Goal: Information Seeking & Learning: Learn about a topic

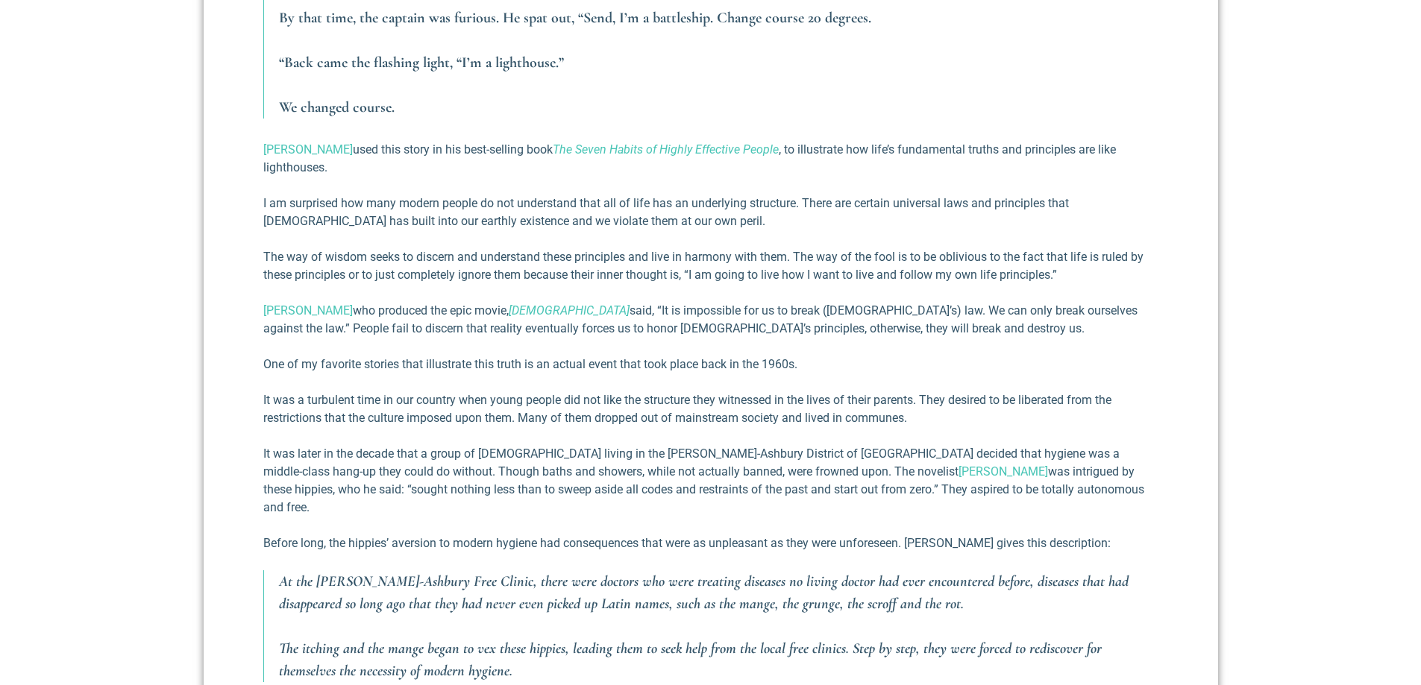
scroll to position [1190, 0]
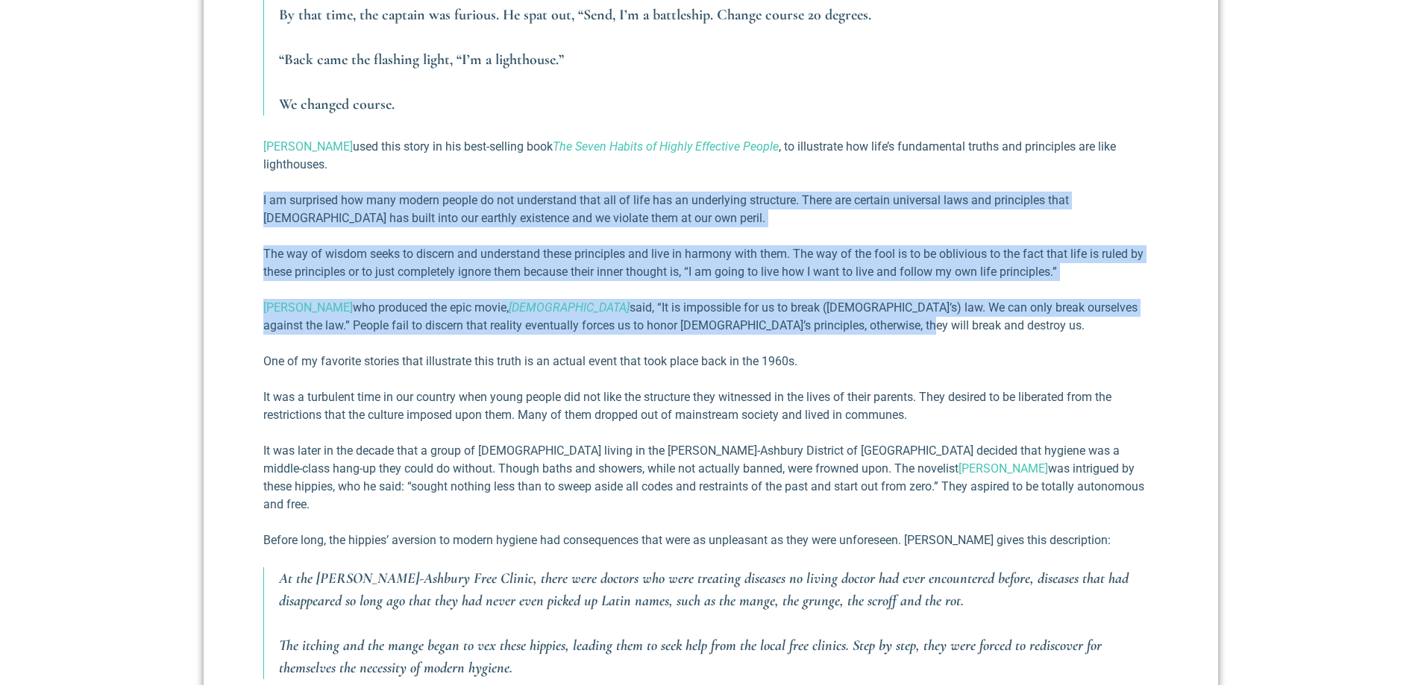
drag, startPoint x: 914, startPoint y: 332, endPoint x: 263, endPoint y: 186, distance: 666.5
click at [263, 186] on div "I love the humorous, true story told by [PERSON_NAME] in the magazine of the U.…" at bounding box center [710, 182] width 895 height 1279
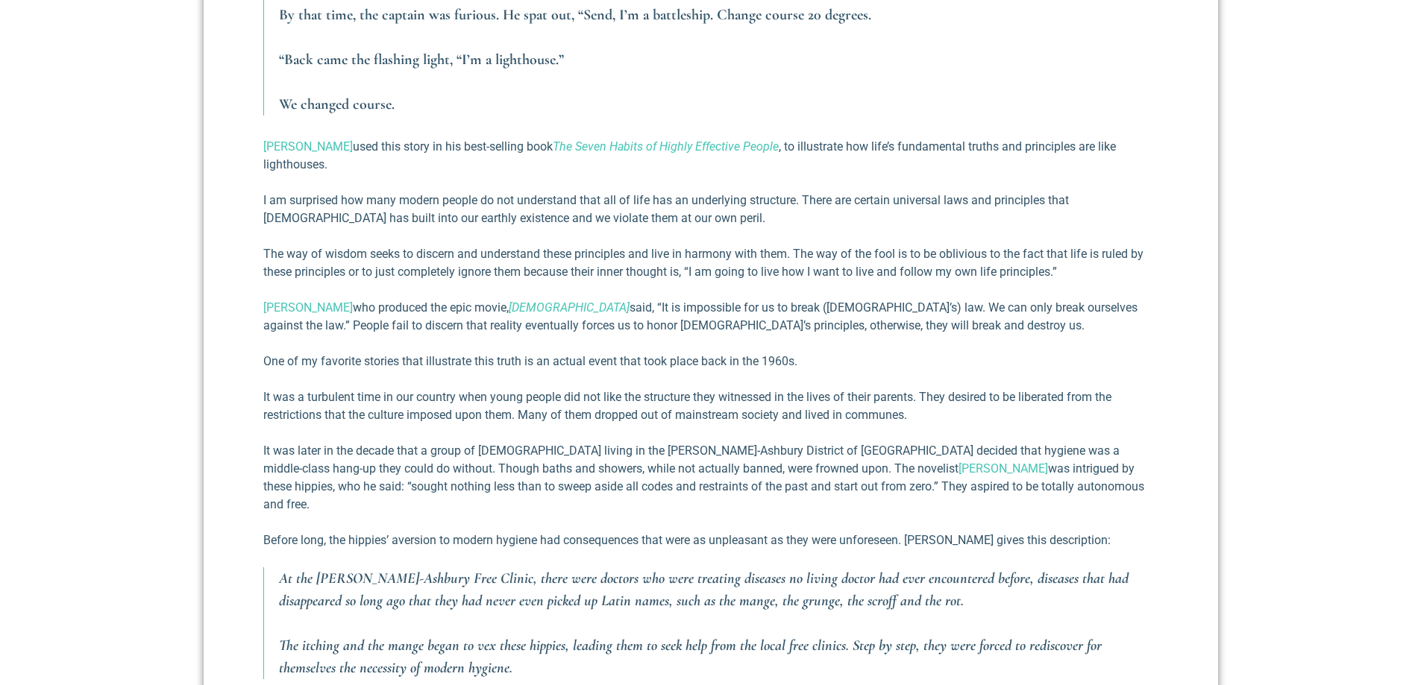
click at [943, 353] on p "One of my favorite stories that illustrate this truth is an actual event that t…" at bounding box center [710, 362] width 895 height 18
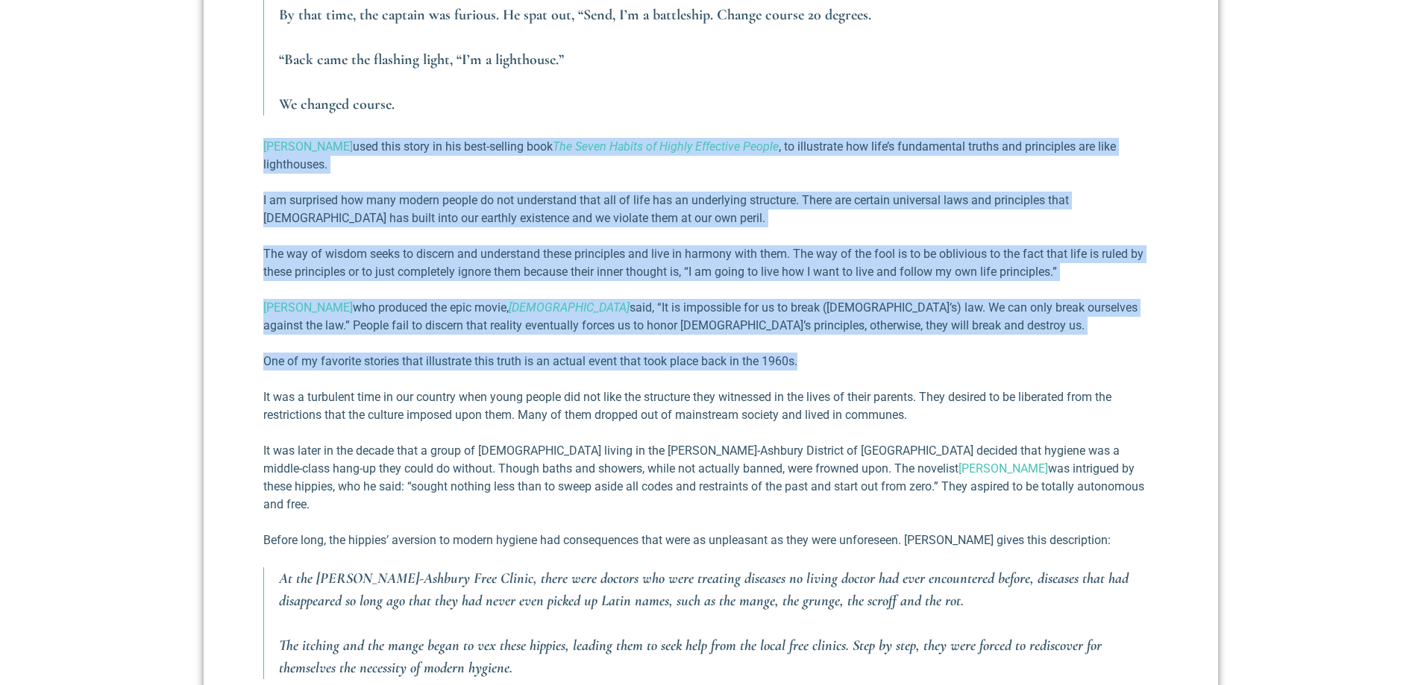
drag, startPoint x: 788, startPoint y: 316, endPoint x: 259, endPoint y: 149, distance: 555.3
click at [259, 149] on div "Battleship or Lighthouse? [PERSON_NAME] III [DATE] I love the humorous, true st…" at bounding box center [711, 186] width 1014 height 1504
drag, startPoint x: 926, startPoint y: 349, endPoint x: 919, endPoint y: 336, distance: 14.3
click at [924, 348] on div "I love the humorous, true story told by [PERSON_NAME] in the magazine of the U.…" at bounding box center [710, 182] width 895 height 1279
click at [912, 330] on p "[PERSON_NAME] who produced the epic movie, [DEMOGRAPHIC_DATA] said, “It is impo…" at bounding box center [710, 317] width 895 height 36
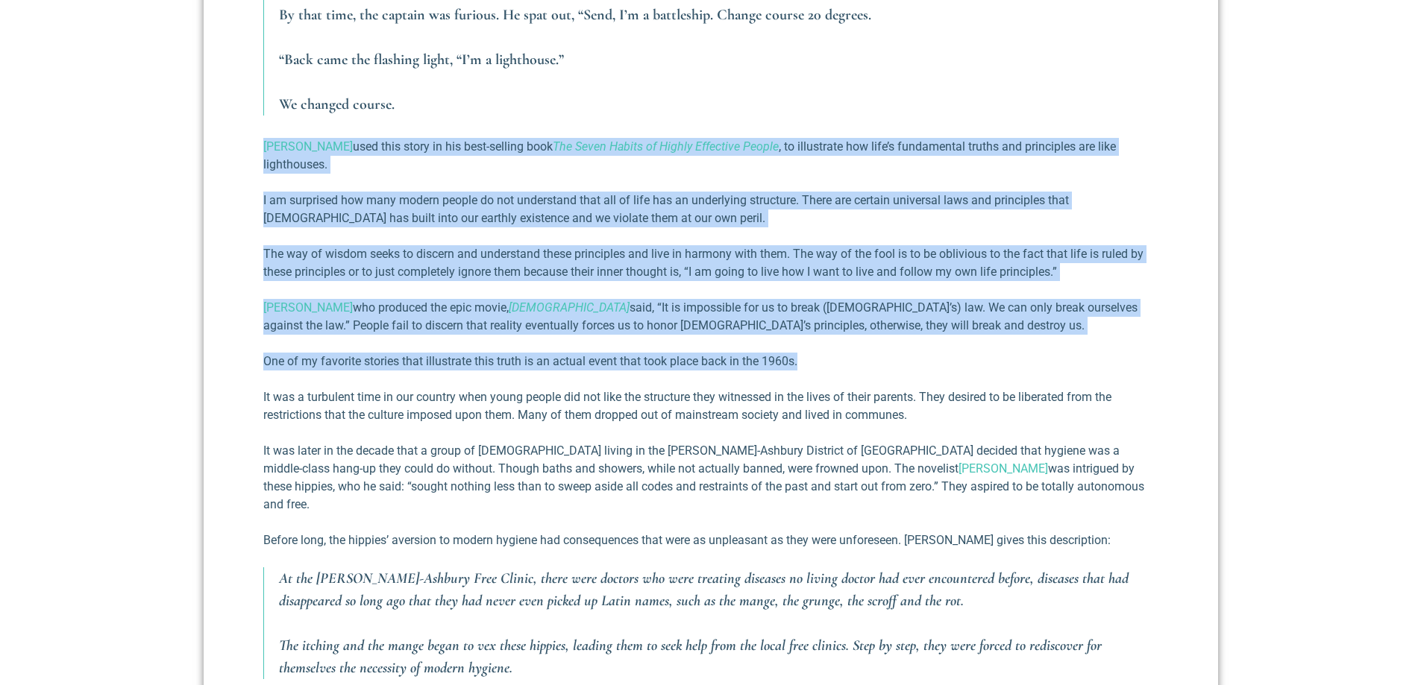
click at [871, 344] on div "I love the humorous, true story told by [PERSON_NAME] in the magazine of the U.…" at bounding box center [710, 182] width 895 height 1279
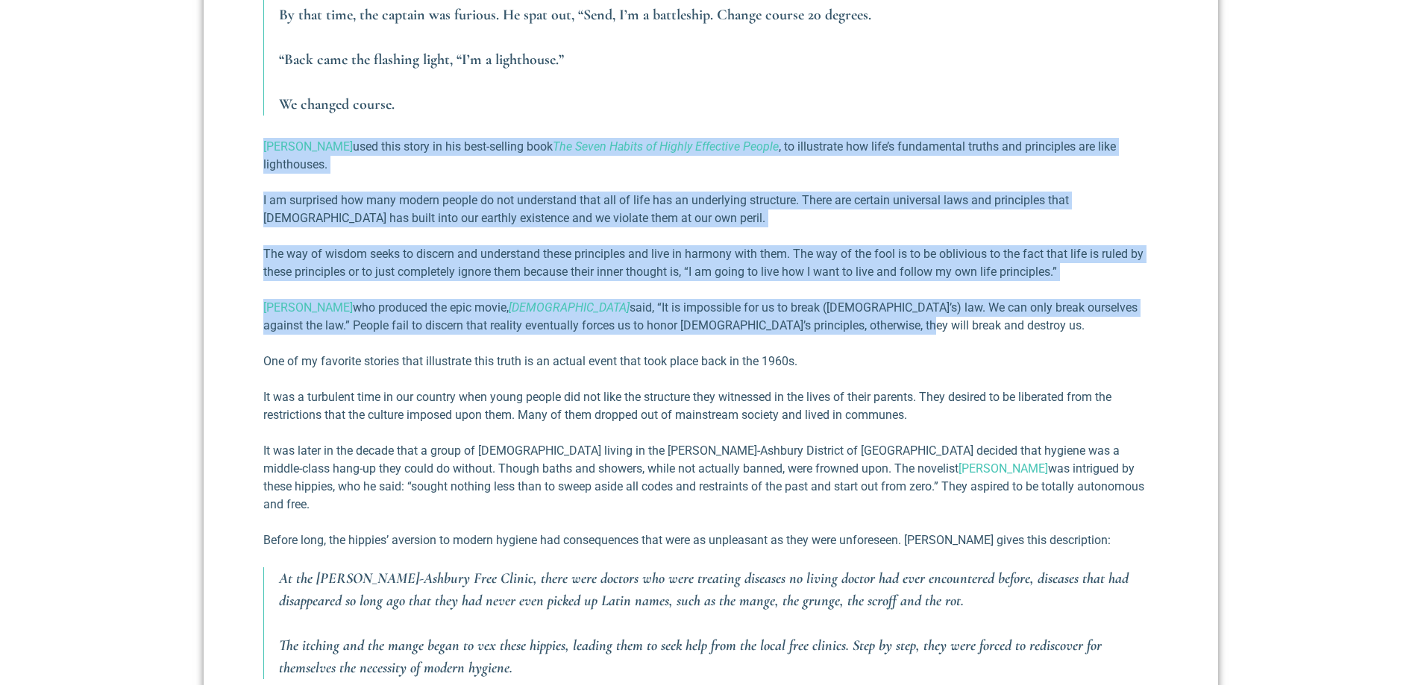
drag, startPoint x: 907, startPoint y: 325, endPoint x: 259, endPoint y: 146, distance: 672.4
click at [259, 146] on div "Battleship or Lighthouse? [PERSON_NAME] III [DATE] I love the humorous, true st…" at bounding box center [711, 186] width 1014 height 1504
copy div "Loremip Dolor sita cons adipi el sed doei-tempori utla Etd Magna Aliqua en Admi…"
